Goal: Find specific page/section: Find specific page/section

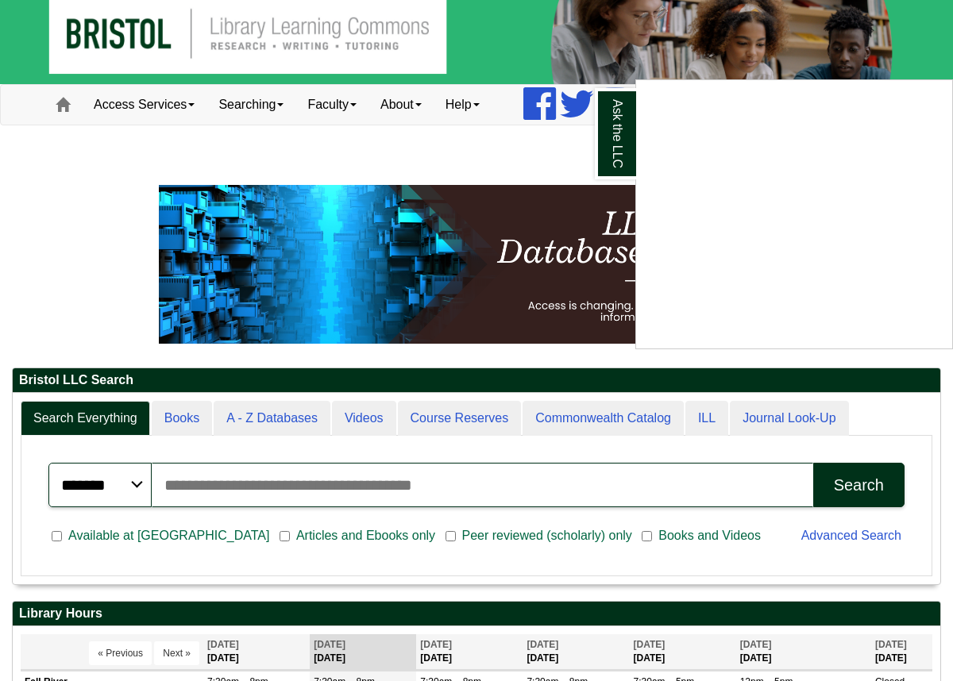
scroll to position [21, 0]
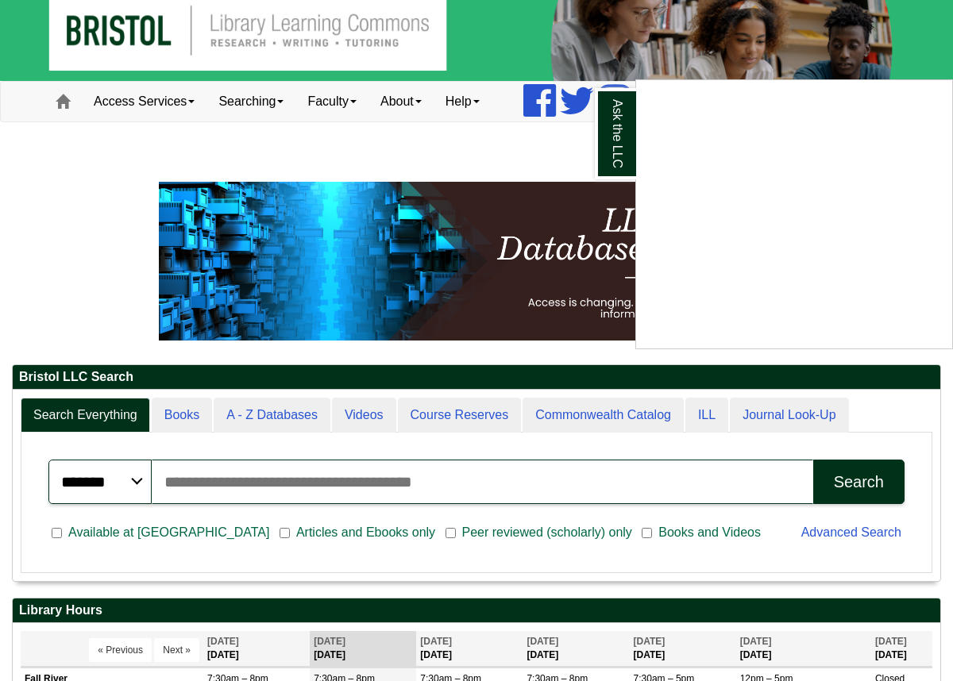
click at [287, 416] on div "Ask the LLC" at bounding box center [476, 340] width 953 height 681
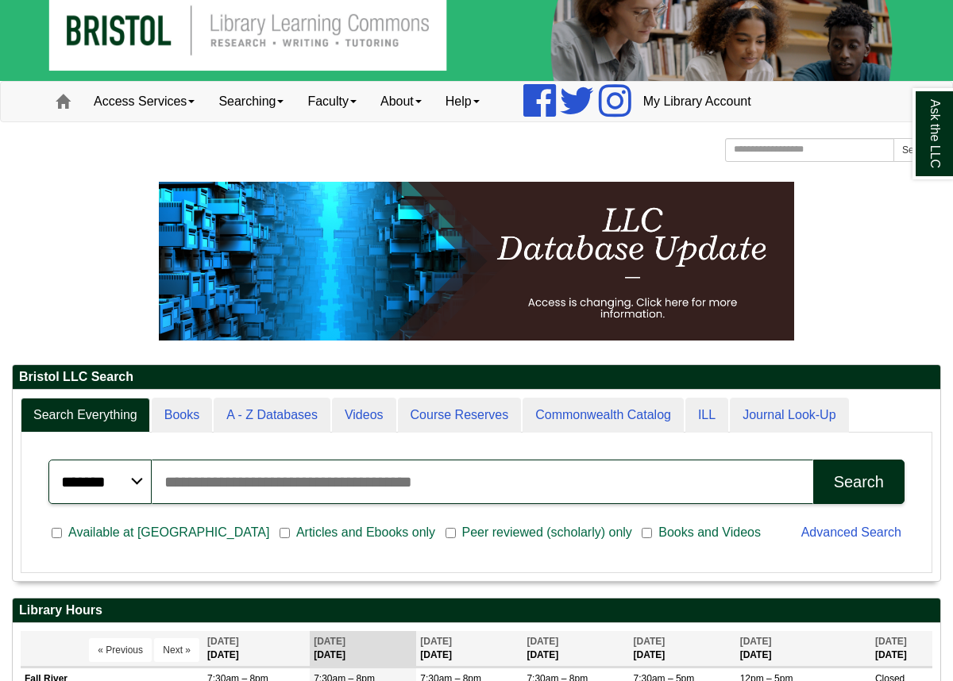
scroll to position [193, 927]
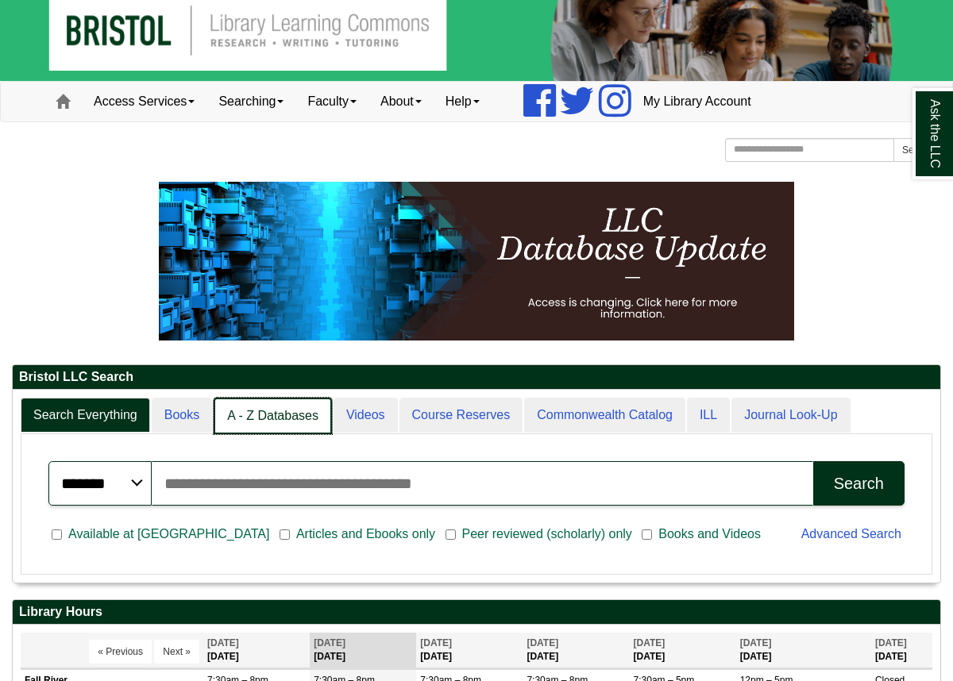
click at [287, 416] on link "A - Z Databases" at bounding box center [273, 416] width 118 height 37
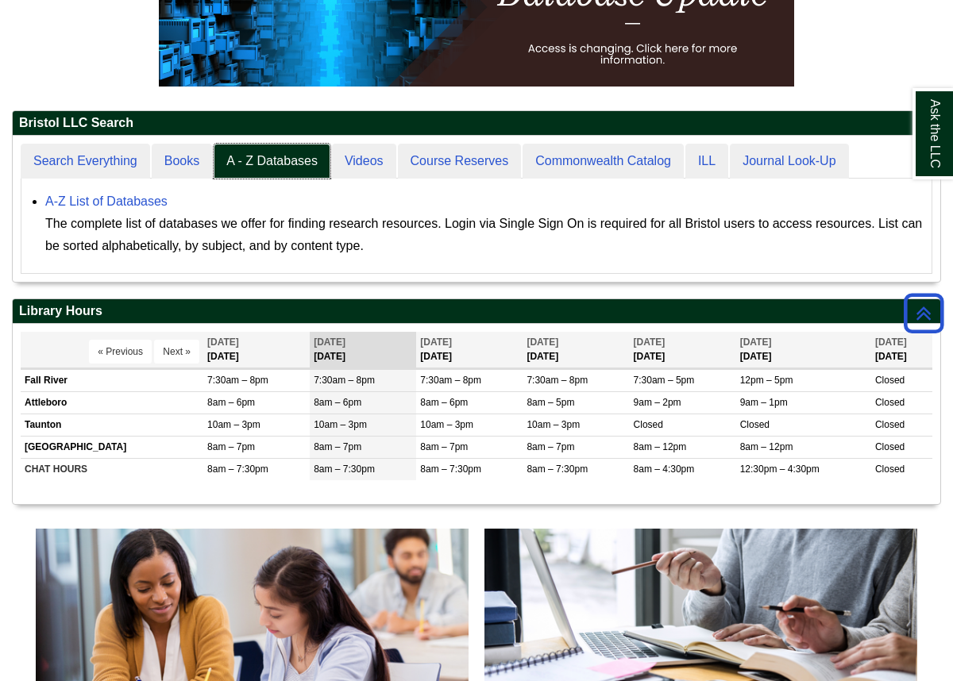
scroll to position [146, 927]
click at [145, 204] on link "A-Z List of Databases" at bounding box center [106, 201] width 122 height 13
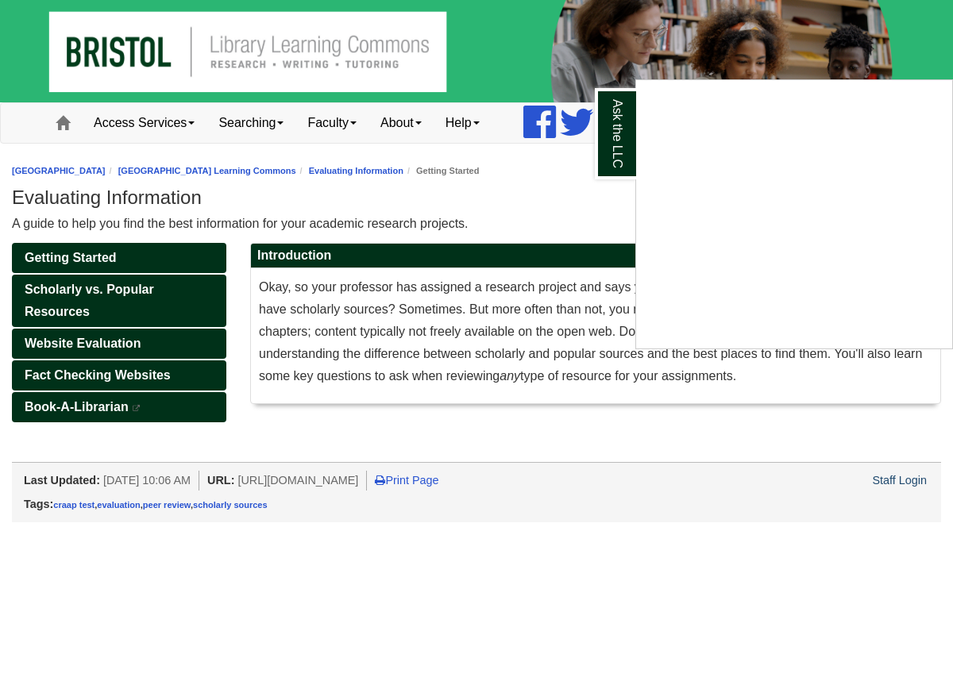
click at [573, 236] on div "Ask the LLC" at bounding box center [476, 340] width 953 height 681
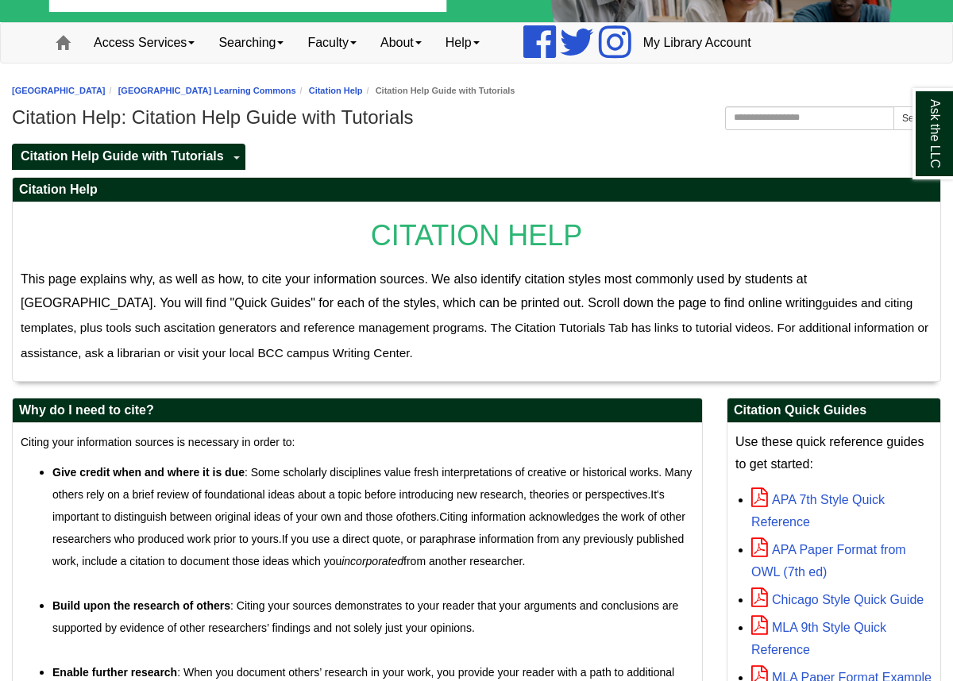
scroll to position [89, 0]
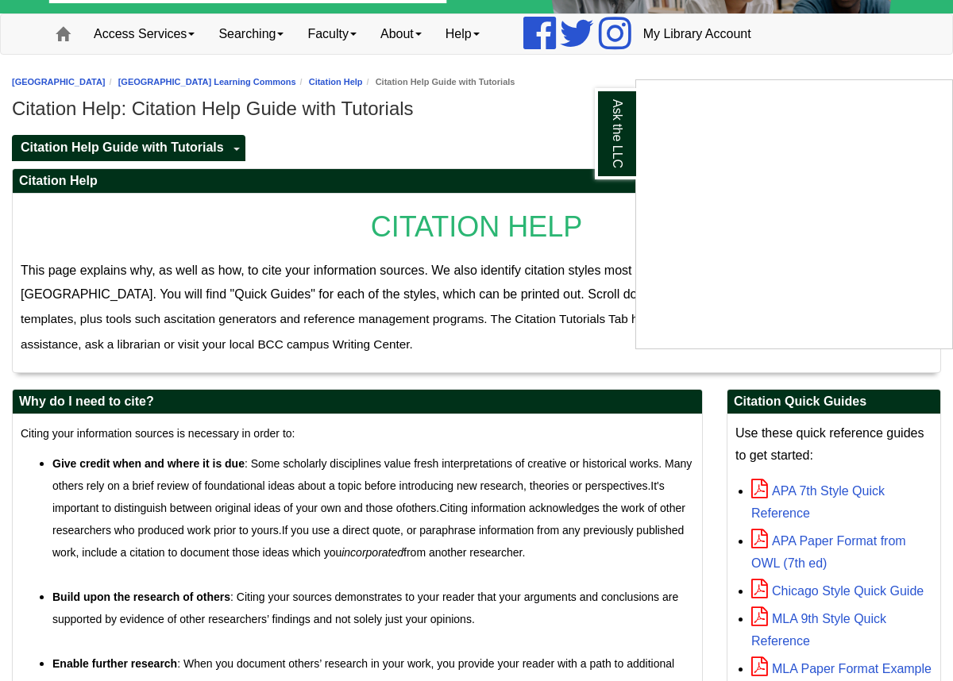
click at [518, 151] on div "Ask the LLC" at bounding box center [476, 340] width 953 height 681
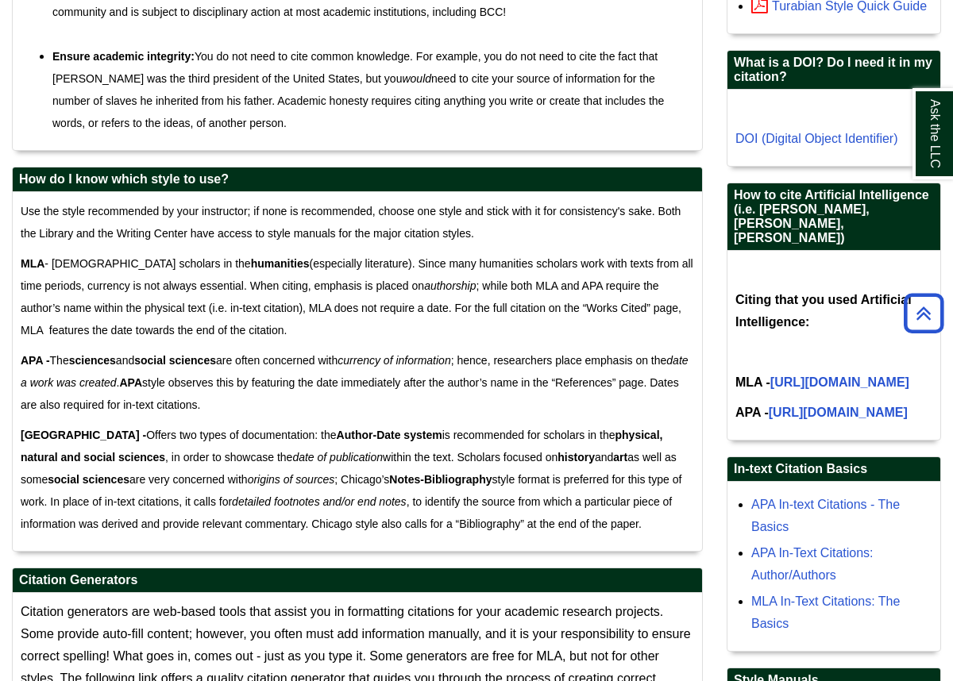
scroll to position [866, 0]
